Goal: Transaction & Acquisition: Purchase product/service

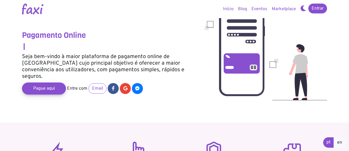
scroll to position [26, 0]
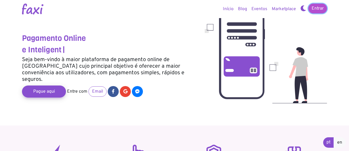
click at [316, 7] on link "Entrar" at bounding box center [317, 9] width 19 height 10
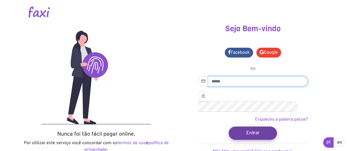
type input "**********"
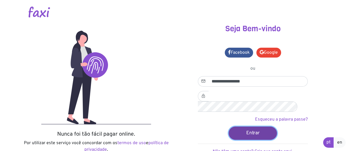
click at [247, 127] on button "Entrar" at bounding box center [252, 133] width 48 height 13
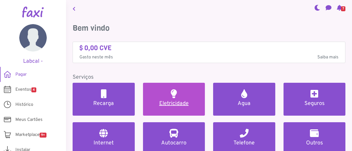
click at [172, 104] on h5 "Eletricidade" at bounding box center [173, 104] width 49 height 7
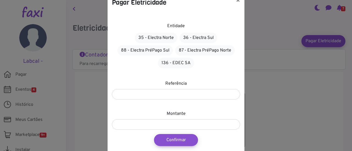
scroll to position [16, 0]
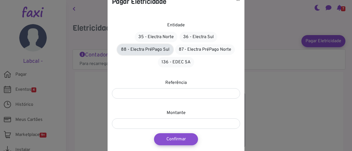
click at [148, 48] on link "88 - Electra PréPago Sul" at bounding box center [144, 49] width 55 height 10
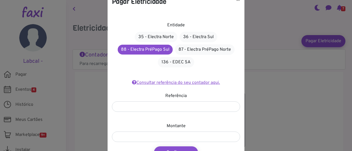
click at [182, 83] on link "Consultar referência do seu contador aqui." at bounding box center [176, 82] width 88 height 5
